Goal: Navigation & Orientation: Understand site structure

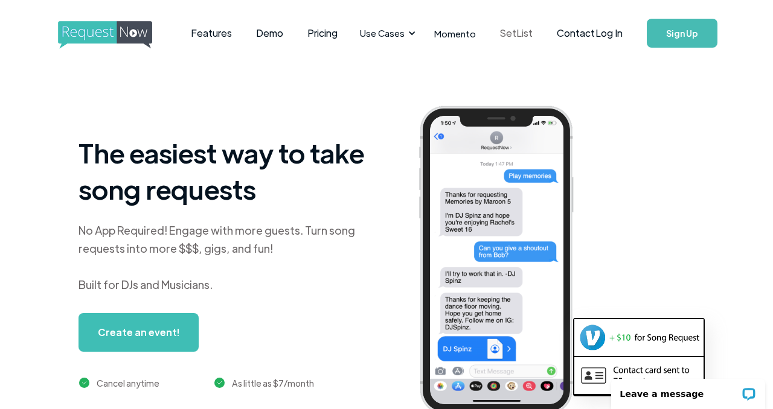
click at [509, 35] on link "SetList" at bounding box center [516, 32] width 57 height 37
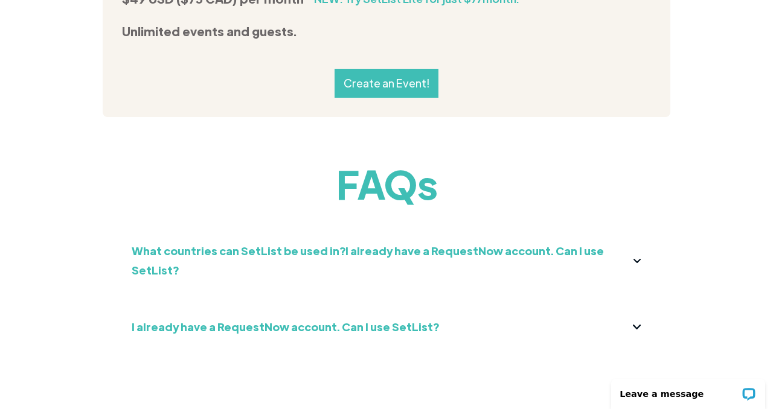
scroll to position [1438, 0]
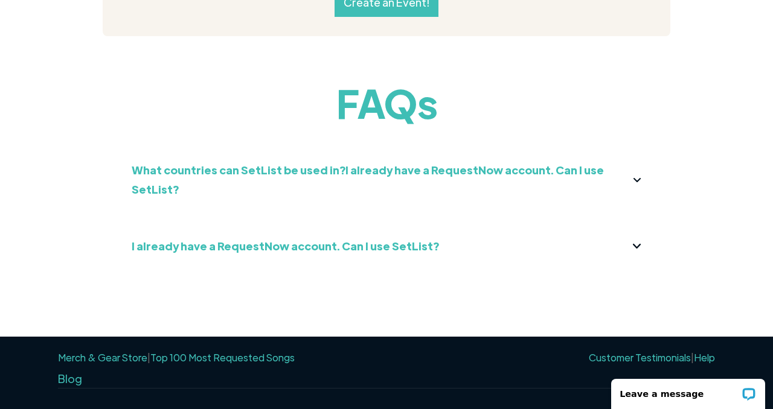
click at [226, 351] on link "Top 100 Most Requested Songs" at bounding box center [222, 357] width 144 height 13
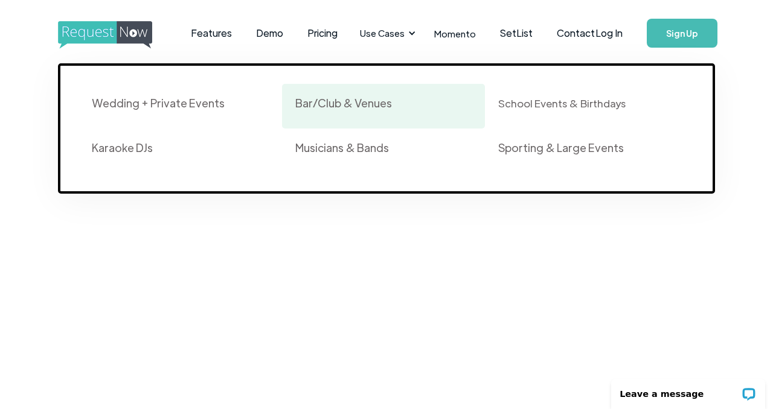
click at [321, 105] on div "Bar/Club & Venues" at bounding box center [343, 103] width 97 height 14
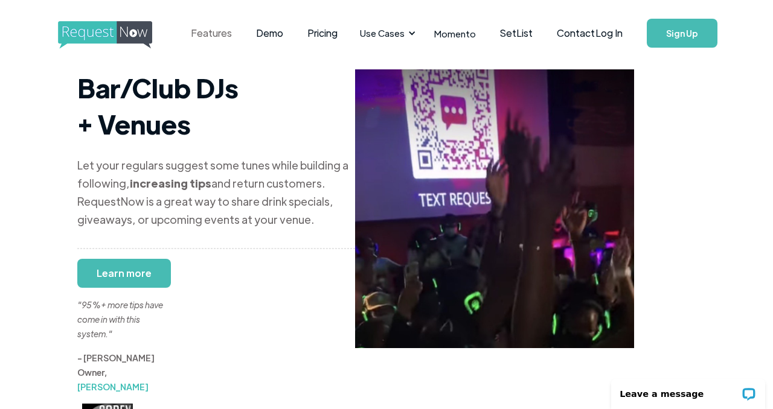
click at [200, 28] on link "Features" at bounding box center [211, 32] width 65 height 37
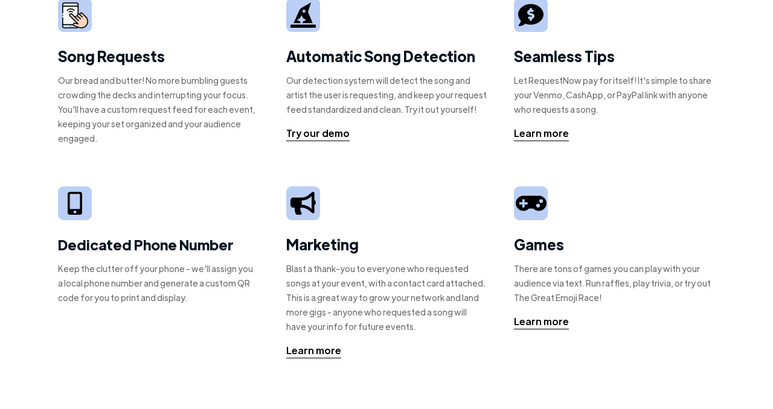
click at [76, 49] on strong "Song Requests" at bounding box center [111, 55] width 107 height 19
